Goal: Find specific page/section: Find specific page/section

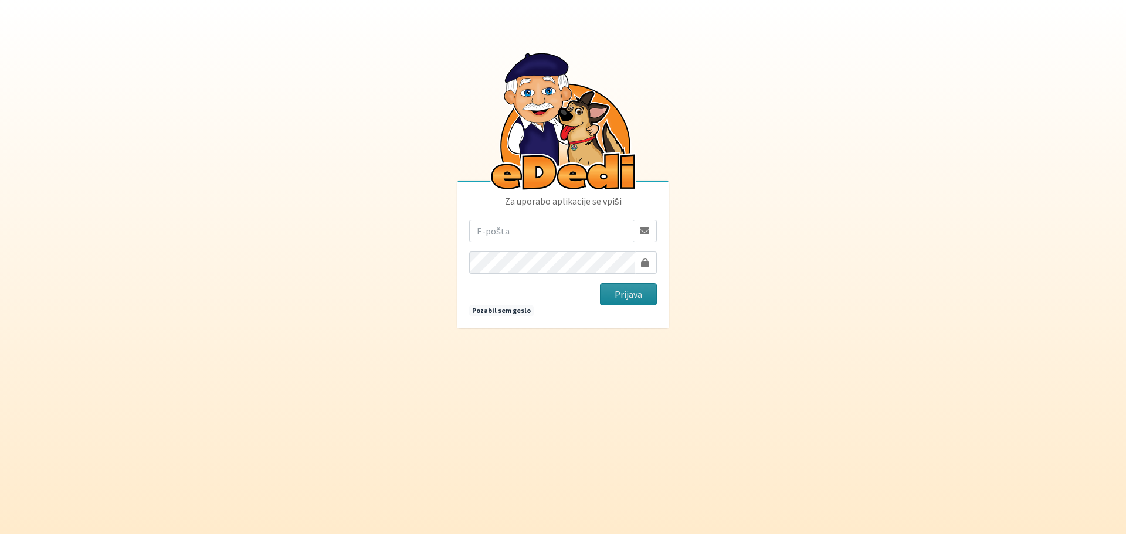
type input "[EMAIL_ADDRESS][DOMAIN_NAME]"
click at [641, 294] on button "Prijava" at bounding box center [628, 294] width 57 height 22
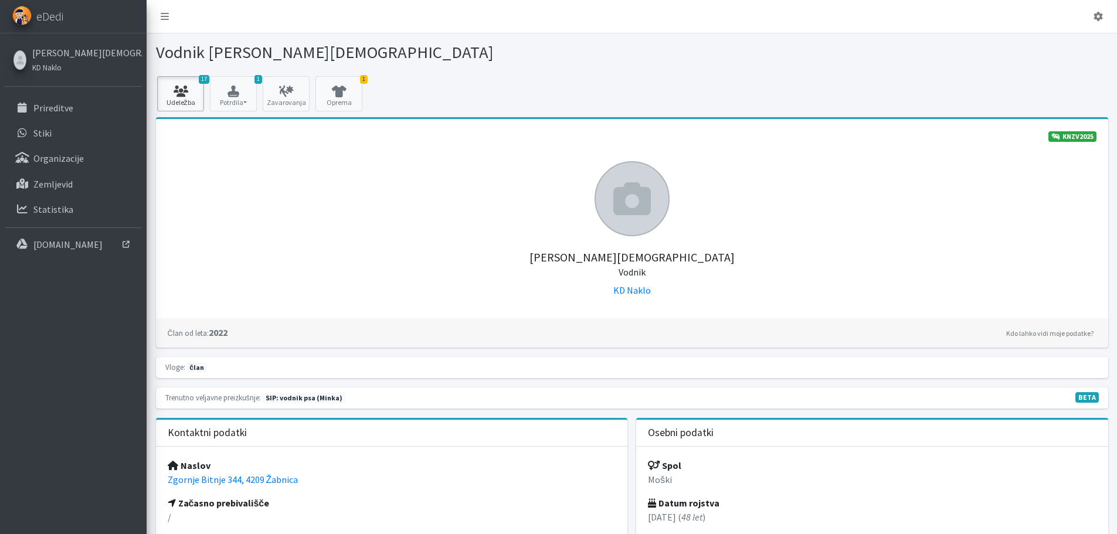
click at [191, 100] on link "17 Udeležba" at bounding box center [180, 93] width 47 height 35
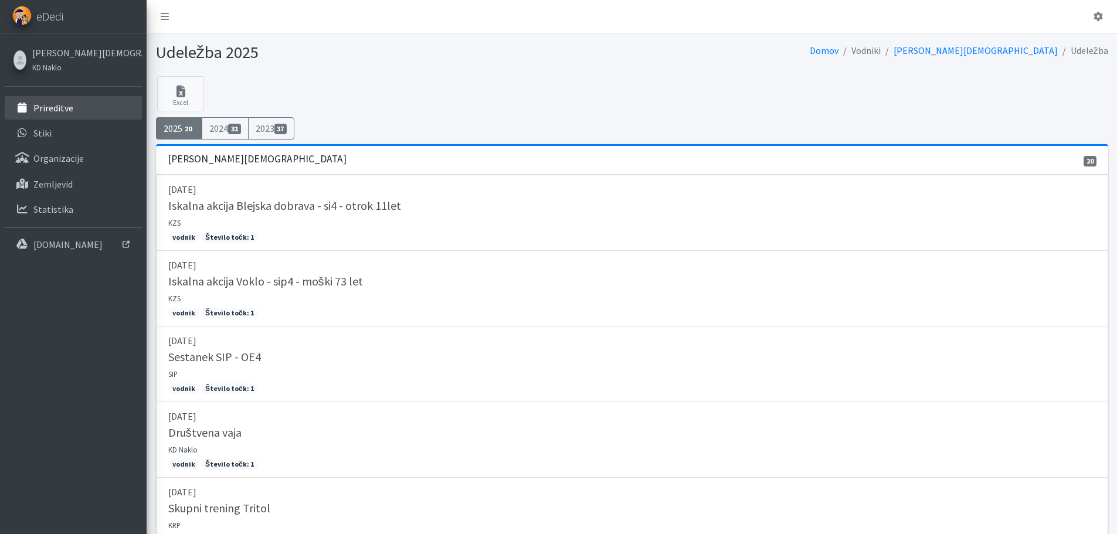
click at [73, 111] on link "Prireditve" at bounding box center [73, 107] width 137 height 23
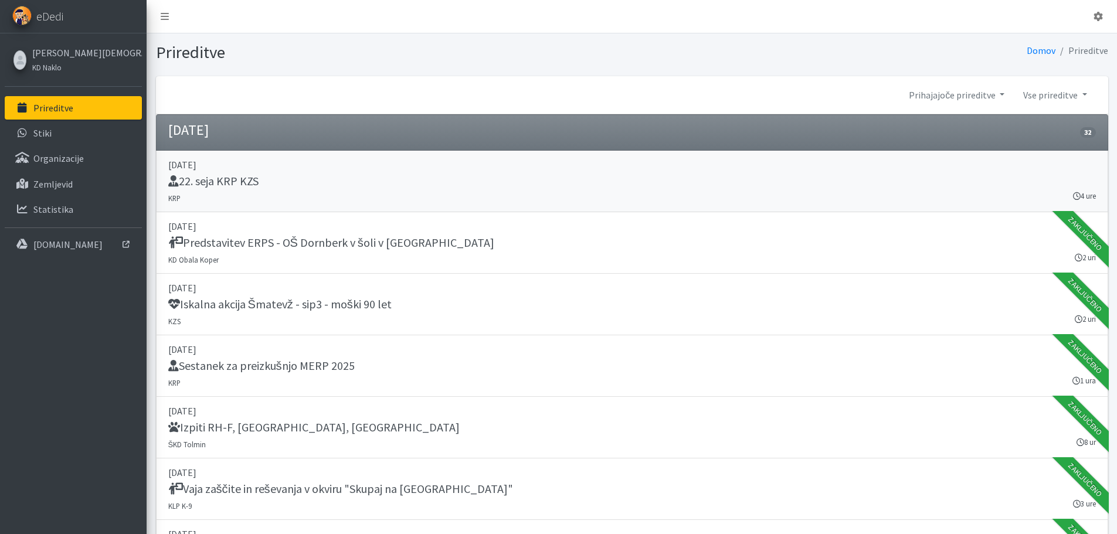
click at [296, 187] on div "22. seja KRP KZS" at bounding box center [632, 182] width 928 height 16
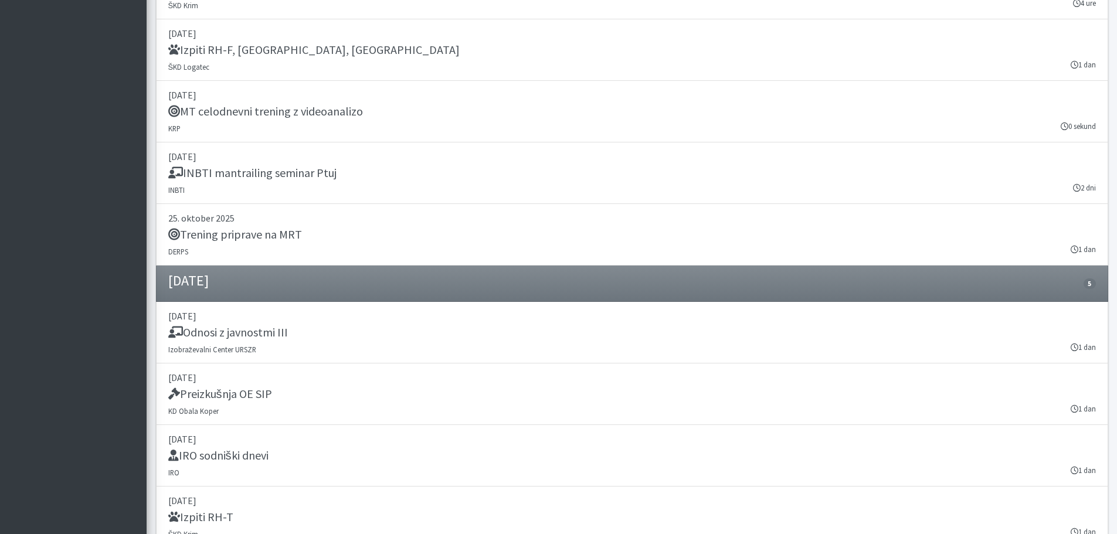
scroll to position [3002, 0]
